Goal: Find specific page/section: Find specific page/section

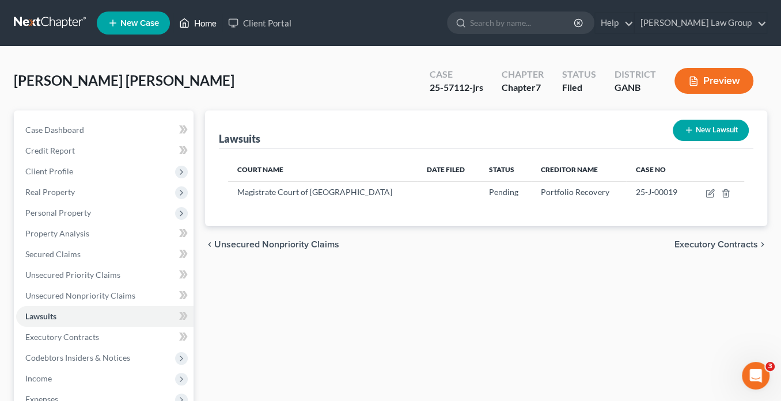
click at [211, 22] on link "Home" at bounding box center [197, 23] width 49 height 21
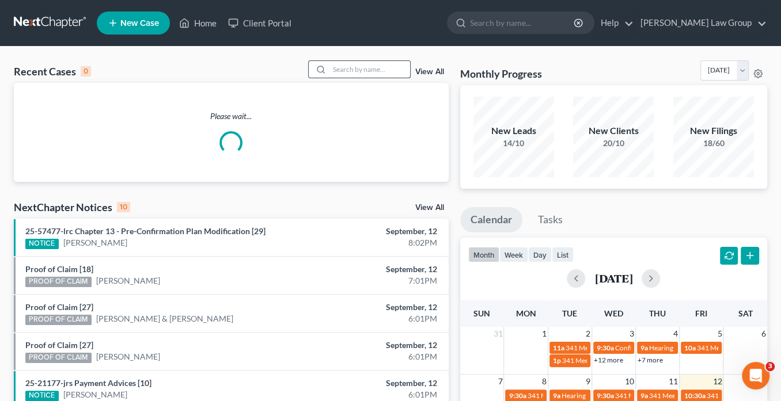
drag, startPoint x: 343, startPoint y: 70, endPoint x: 355, endPoint y: 67, distance: 13.0
click at [346, 66] on input "search" at bounding box center [369, 69] width 81 height 17
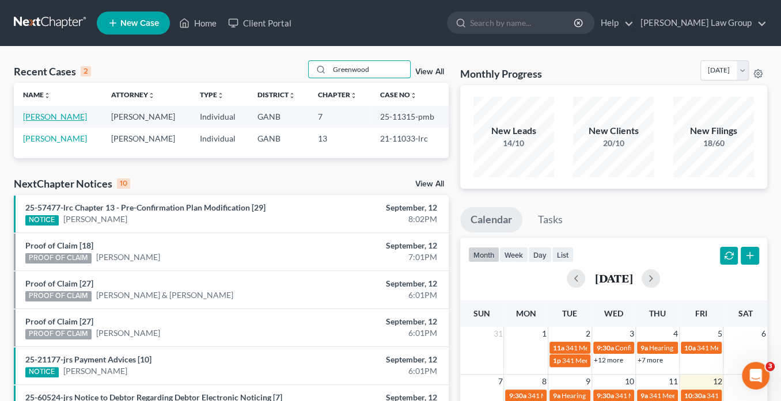
type input "Greenwood"
click at [62, 116] on link "[PERSON_NAME]" at bounding box center [55, 117] width 64 height 10
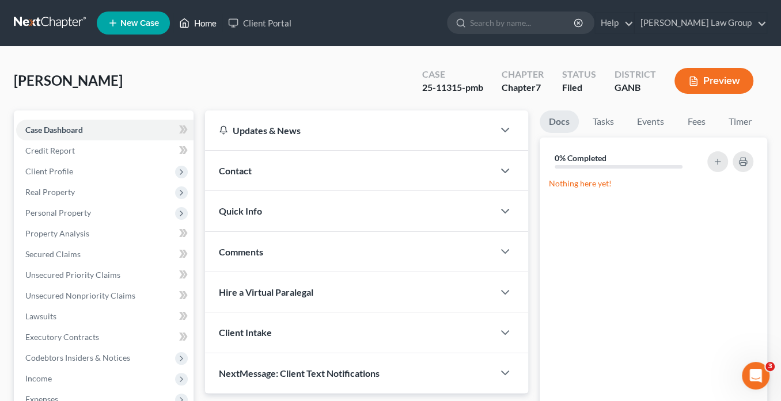
click at [206, 21] on link "Home" at bounding box center [197, 23] width 49 height 21
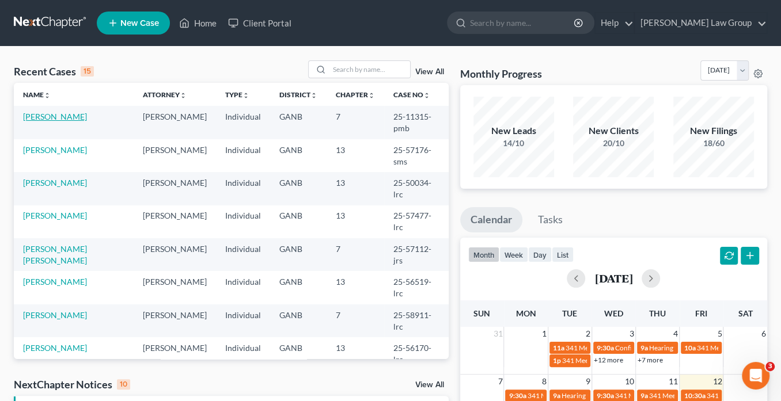
click at [58, 119] on link "[PERSON_NAME]" at bounding box center [55, 117] width 64 height 10
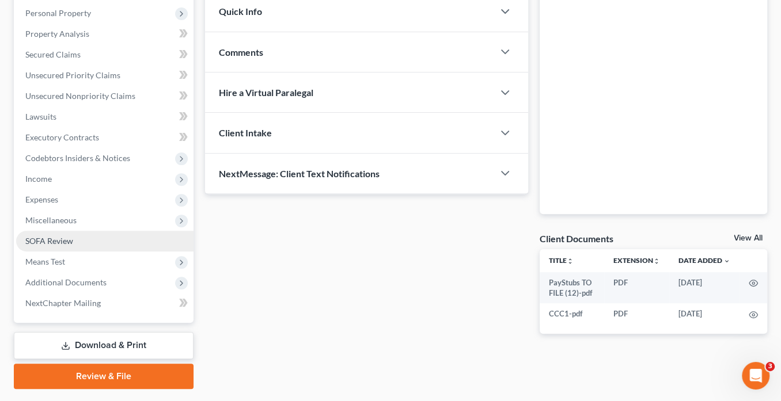
scroll to position [229, 0]
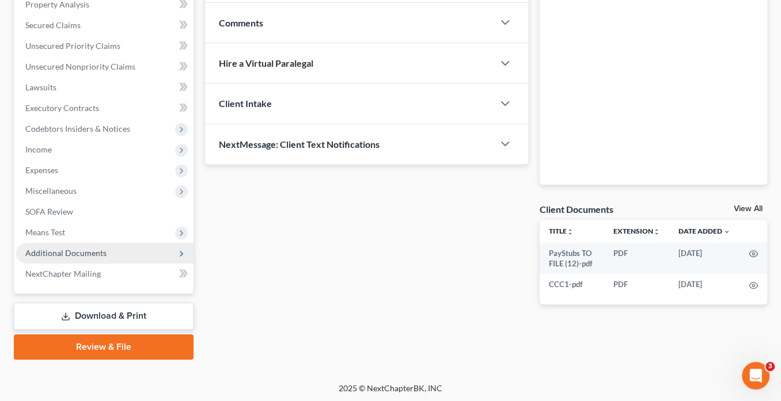
click at [84, 253] on span "Additional Documents" at bounding box center [65, 253] width 81 height 10
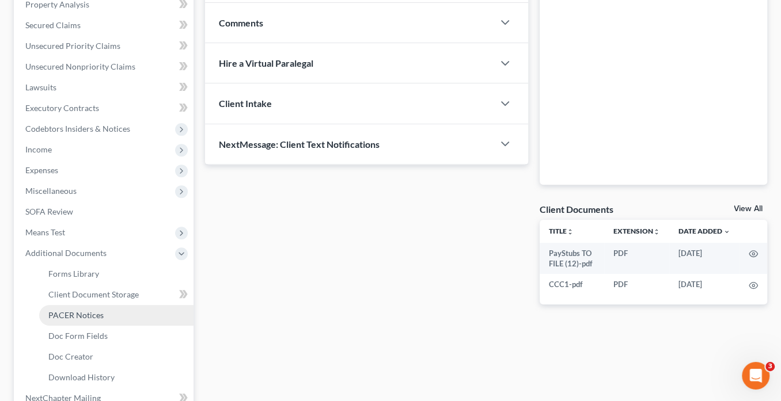
click at [90, 310] on span "PACER Notices" at bounding box center [75, 315] width 55 height 10
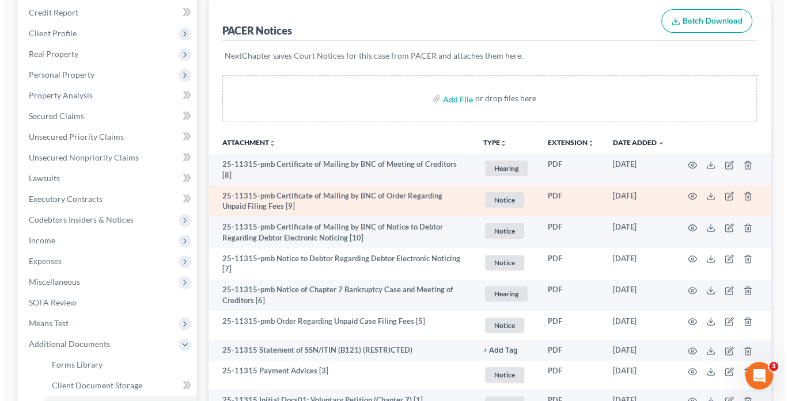
scroll to position [230, 0]
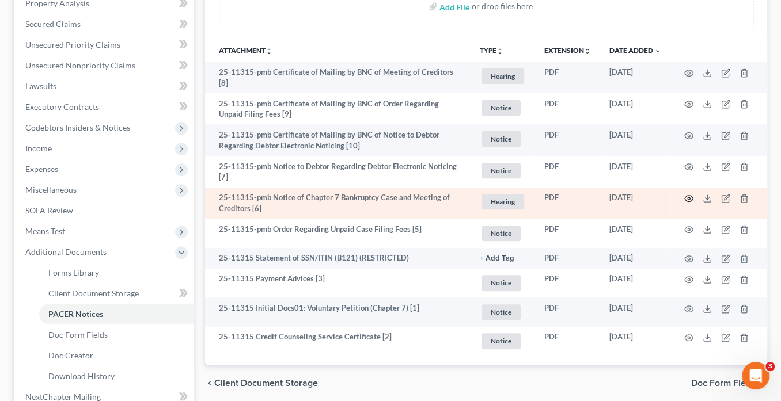
click at [687, 197] on circle "button" at bounding box center [688, 198] width 2 height 2
